Goal: Task Accomplishment & Management: Complete application form

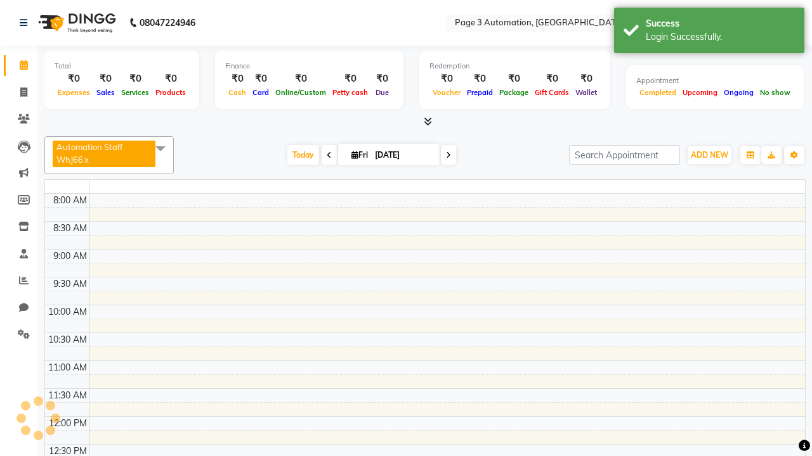
select select "en"
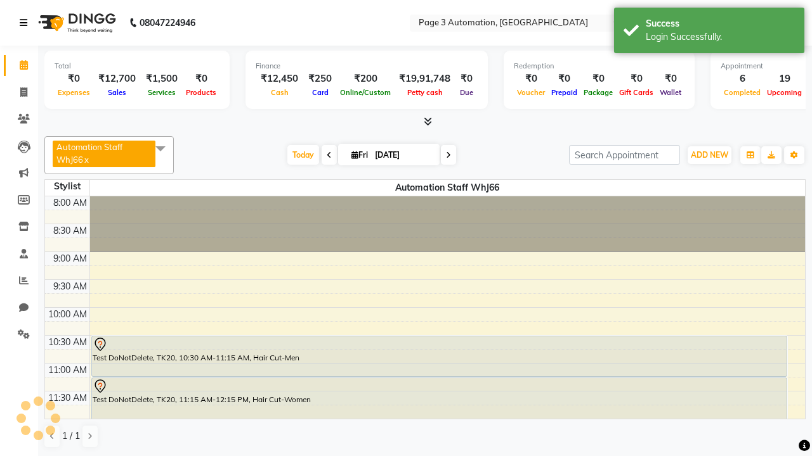
click at [26, 23] on icon at bounding box center [24, 22] width 8 height 9
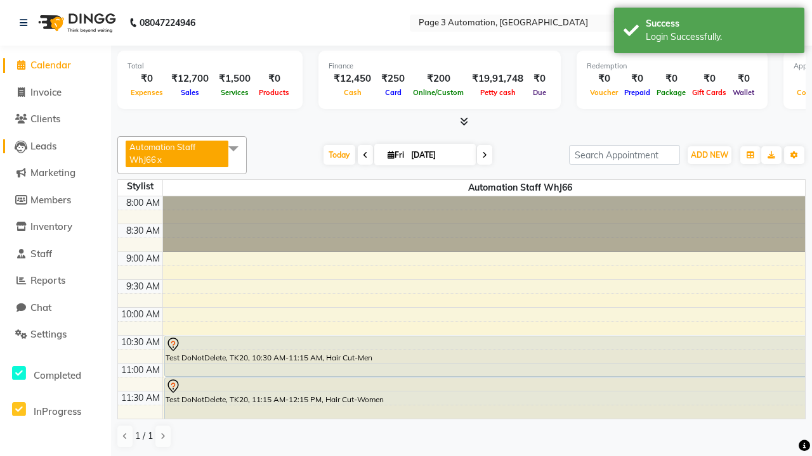
click at [55, 146] on span "Leads" at bounding box center [43, 146] width 26 height 12
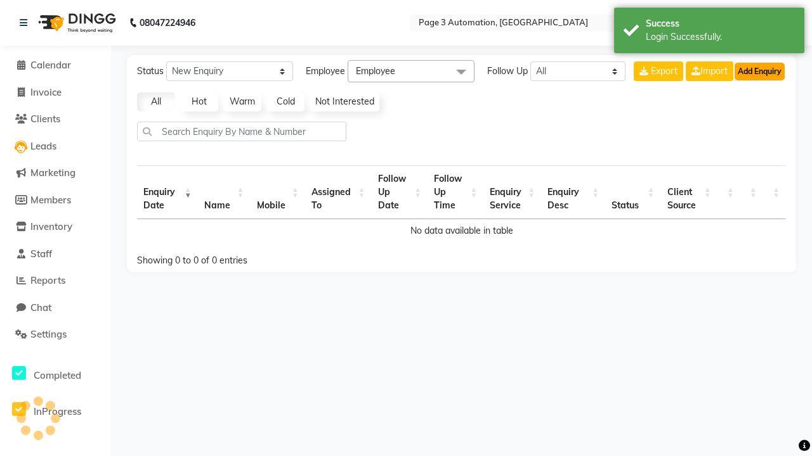
click at [759, 71] on button "Add Enquiry" at bounding box center [759, 72] width 50 height 18
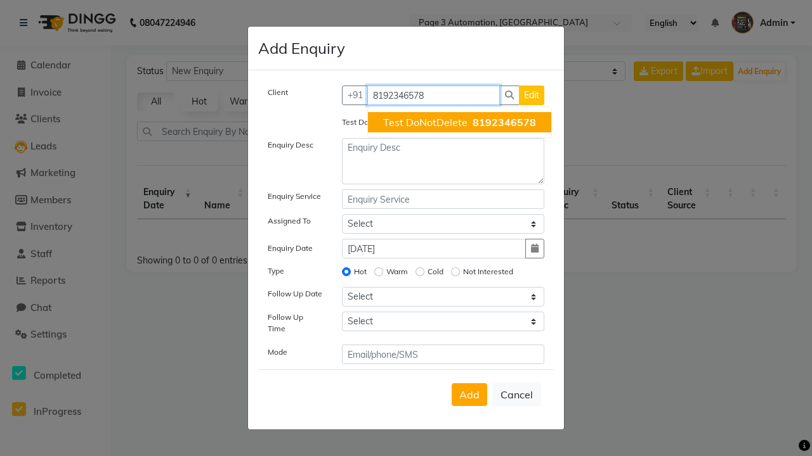
click at [459, 122] on span "Test DoNotDelete" at bounding box center [425, 122] width 84 height 13
type input "8192346578"
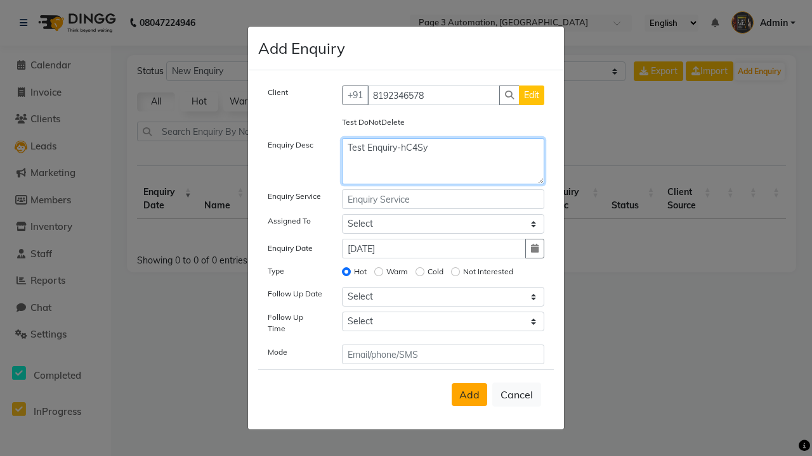
type textarea "Test Enquiry-hC4Sy"
click at [469, 395] on span "Add" at bounding box center [469, 395] width 20 height 13
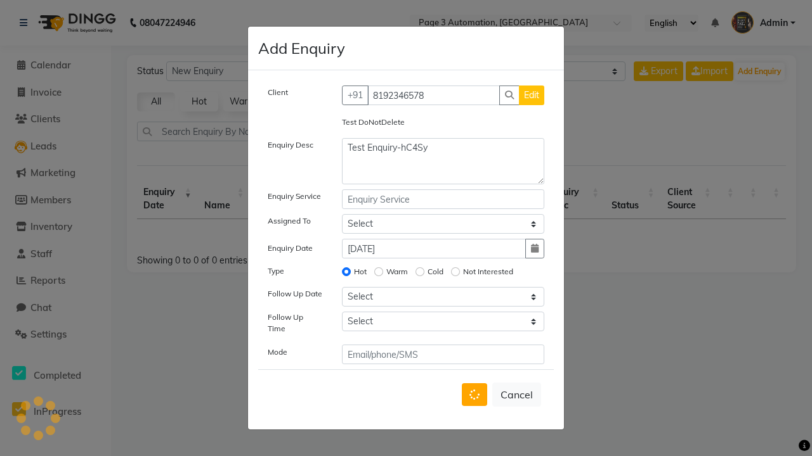
select select
radio input "false"
select select
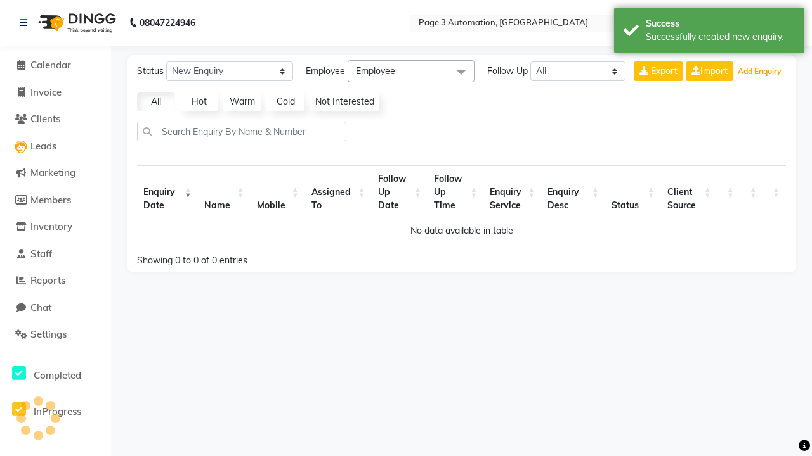
select select "10"
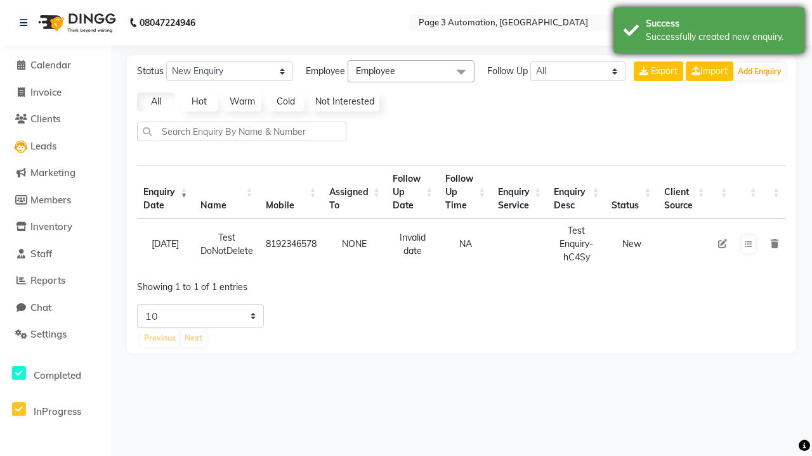
click at [709, 32] on div "Successfully created new enquiry." at bounding box center [719, 36] width 149 height 13
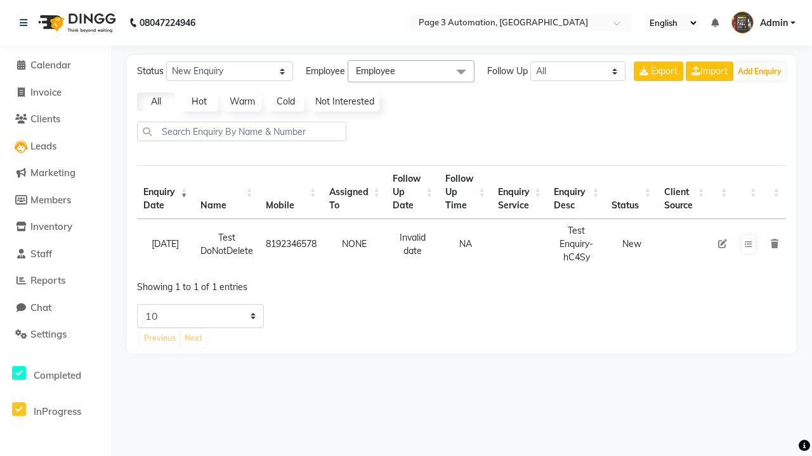
click at [722, 244] on icon at bounding box center [722, 244] width 9 height 9
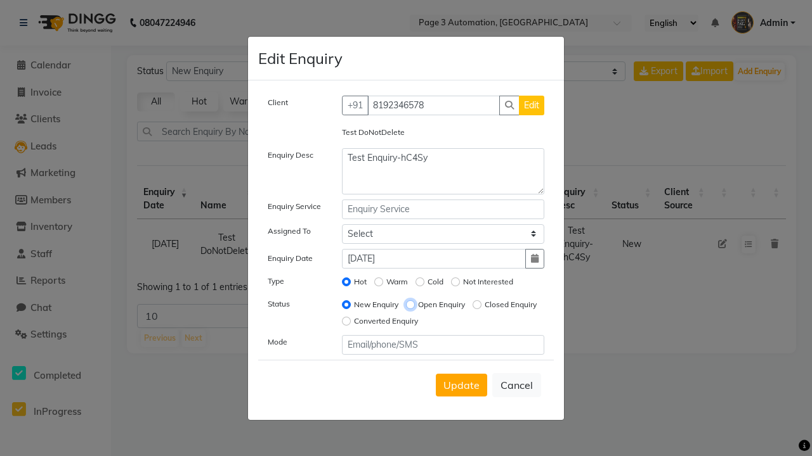
click at [410, 304] on input "Open Enquiry" at bounding box center [410, 305] width 9 height 9
radio input "true"
radio input "false"
click at [461, 385] on span "Update" at bounding box center [461, 385] width 36 height 13
select select
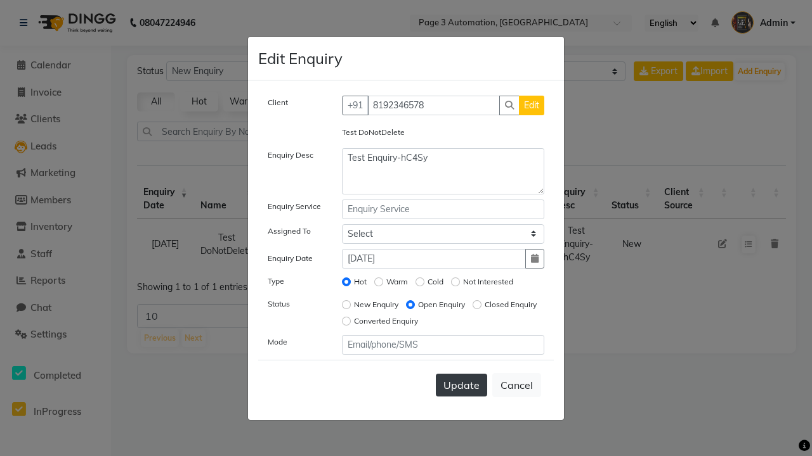
radio input "false"
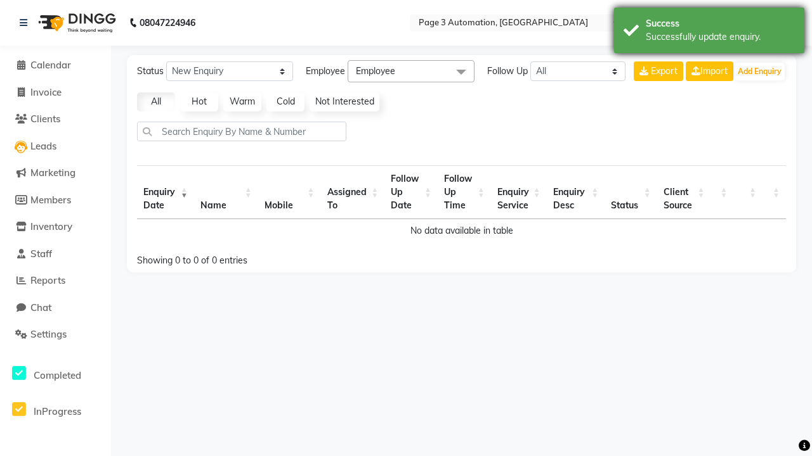
click at [709, 32] on div "Successfully update enquiry." at bounding box center [719, 36] width 149 height 13
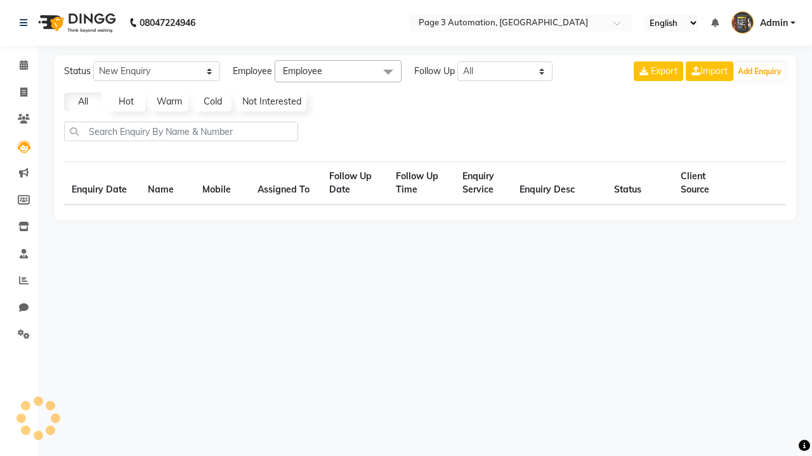
select select "Open"
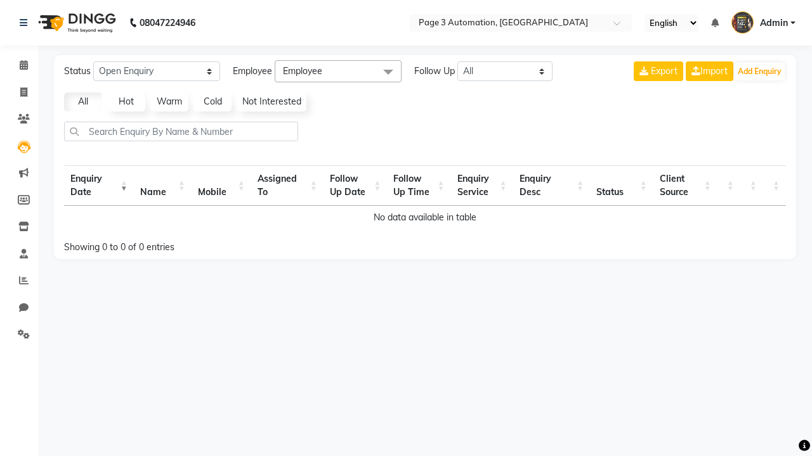
select select "10"
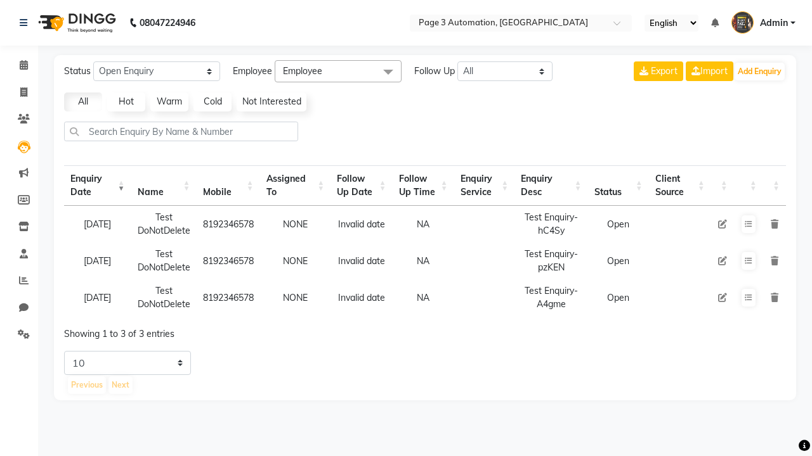
click at [774, 224] on icon at bounding box center [774, 224] width 8 height 9
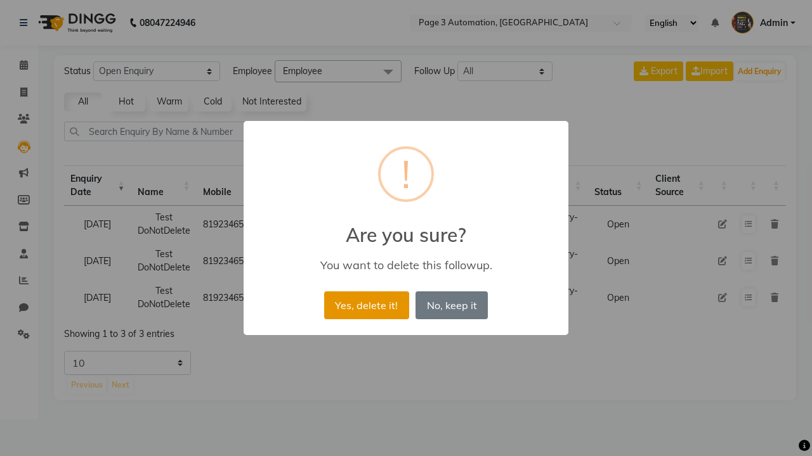
click at [366, 305] on button "Yes, delete it!" at bounding box center [366, 306] width 85 height 28
